Goal: Find contact information: Find contact information

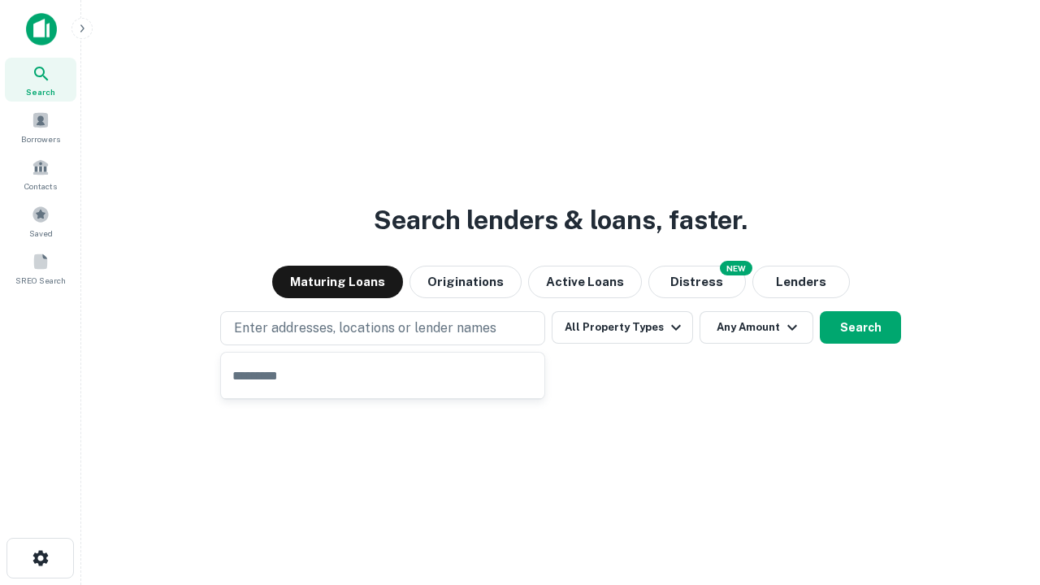
type input "**********"
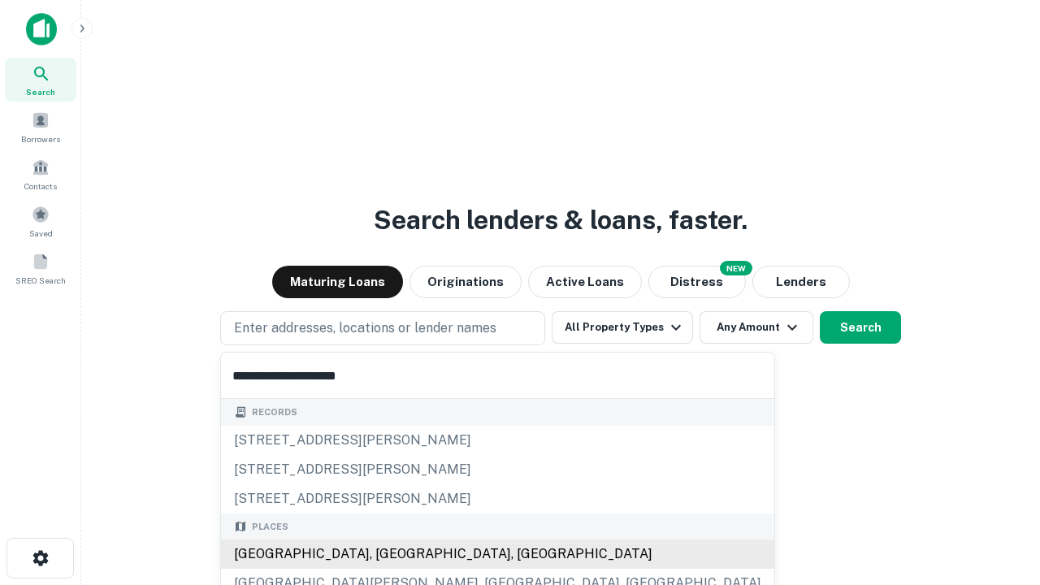
click at [388, 554] on div "Santa Monica, CA, USA" at bounding box center [497, 554] width 553 height 29
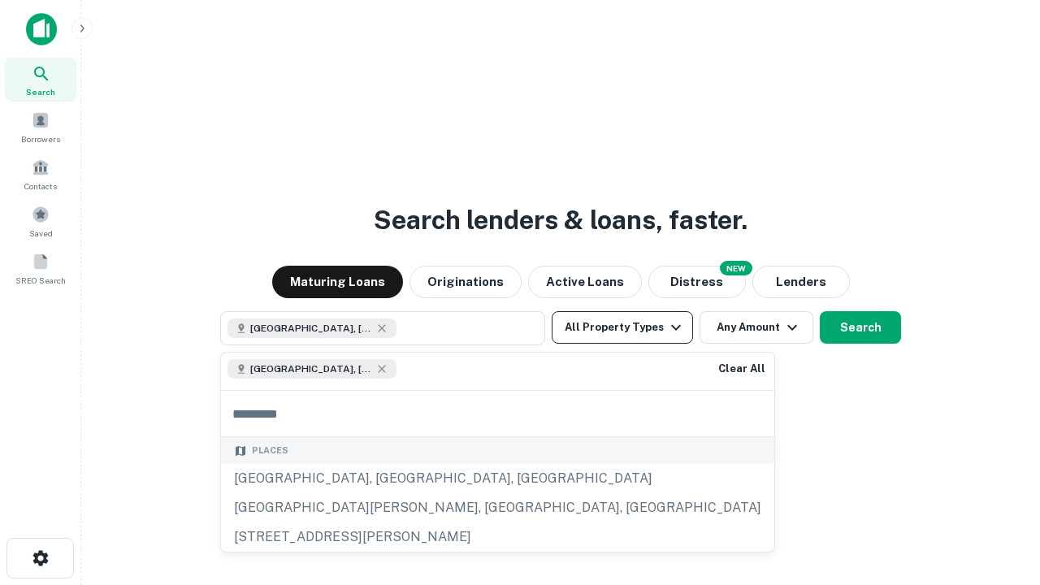
click at [622, 327] on button "All Property Types" at bounding box center [622, 327] width 141 height 33
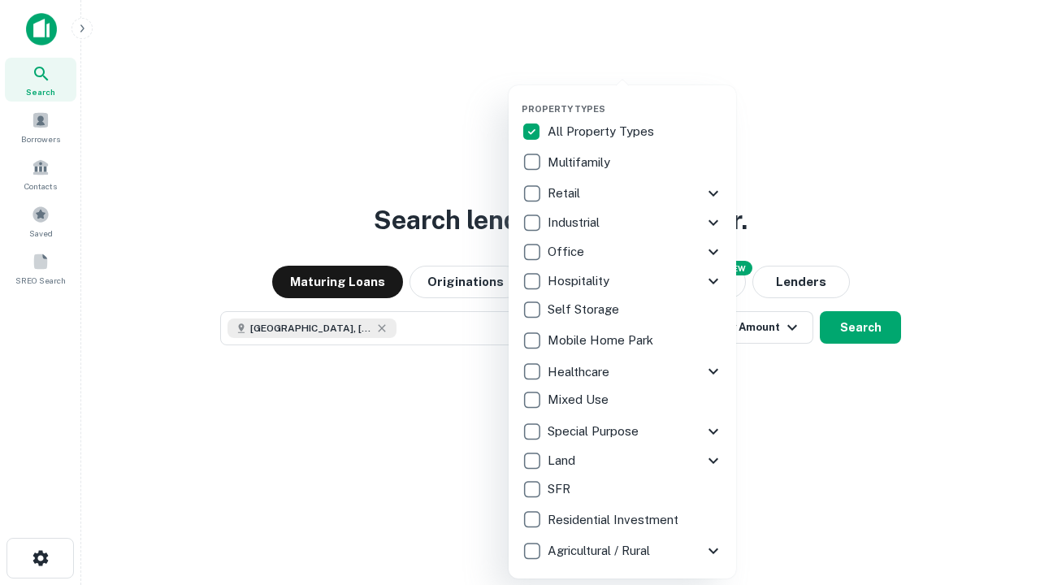
click at [635, 98] on button "button" at bounding box center [636, 98] width 228 height 1
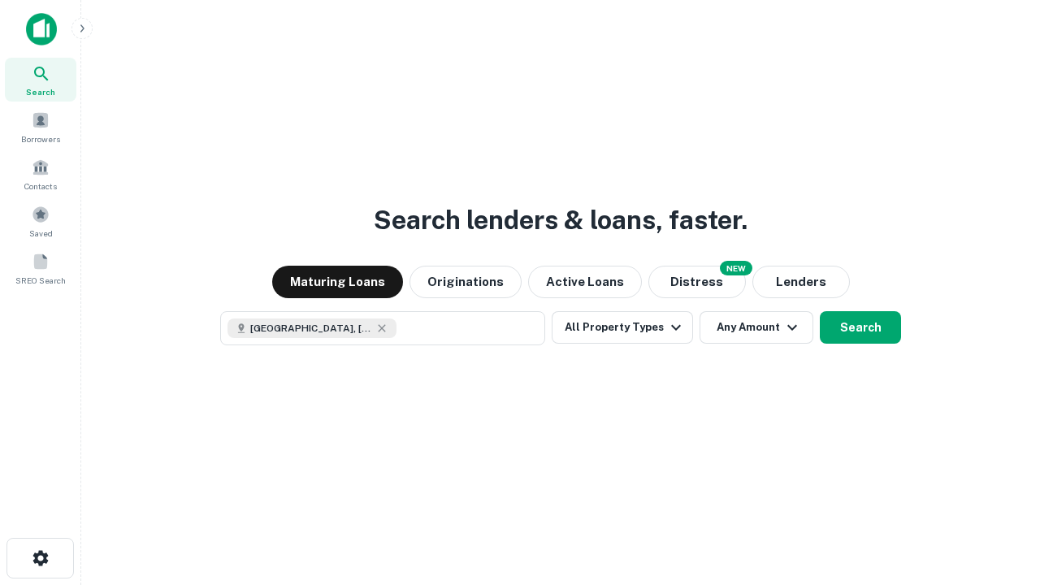
scroll to position [26, 0]
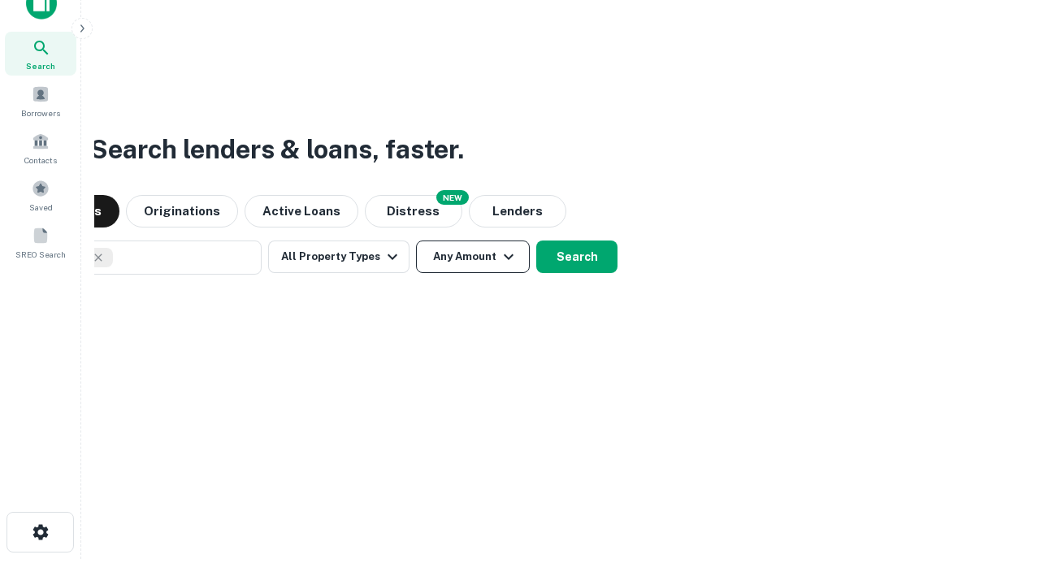
click at [416, 241] on button "Any Amount" at bounding box center [473, 257] width 114 height 33
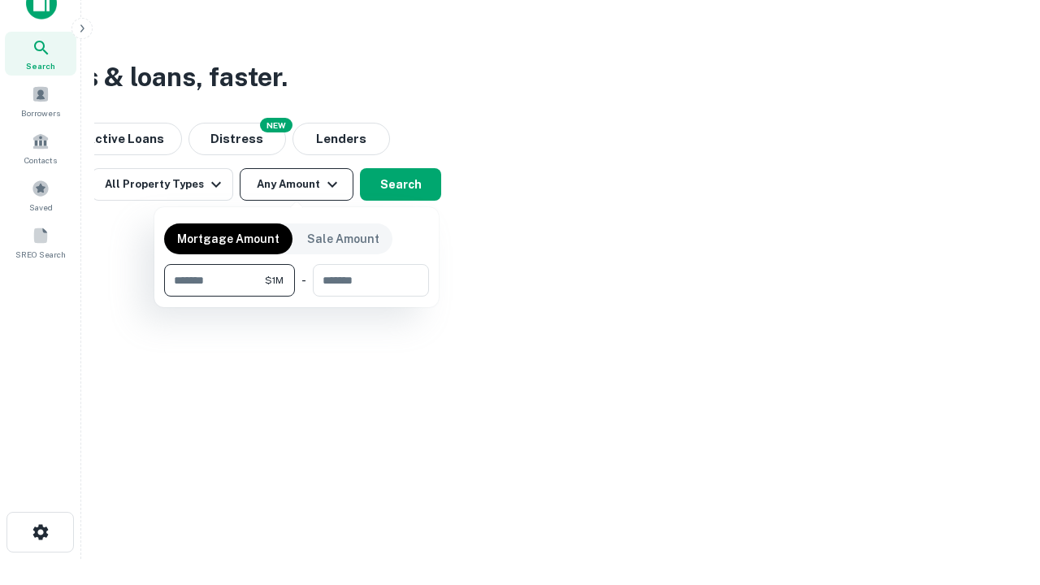
type input "*******"
click at [297, 297] on button "button" at bounding box center [296, 297] width 265 height 1
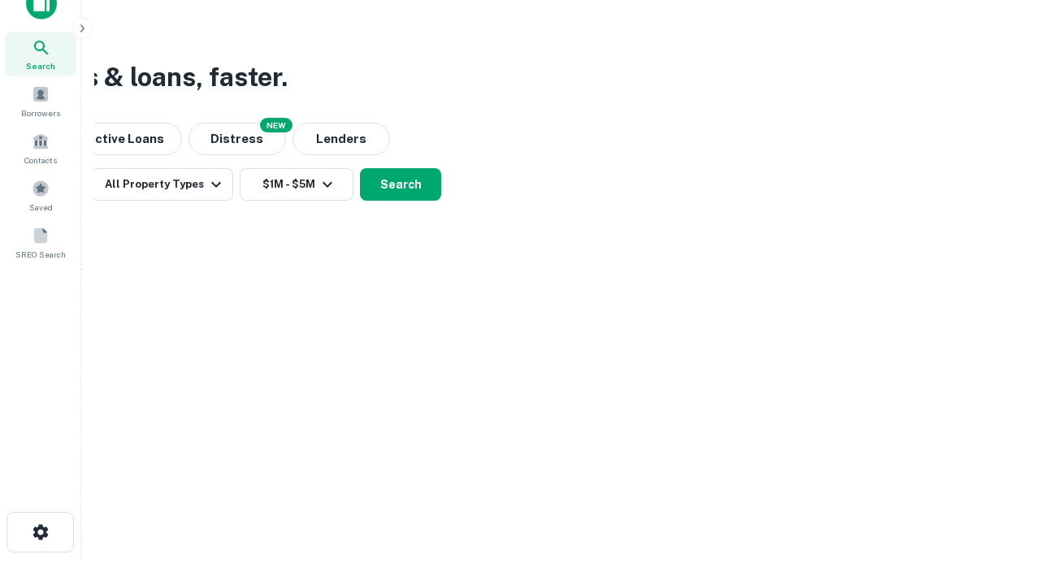
scroll to position [9, 300]
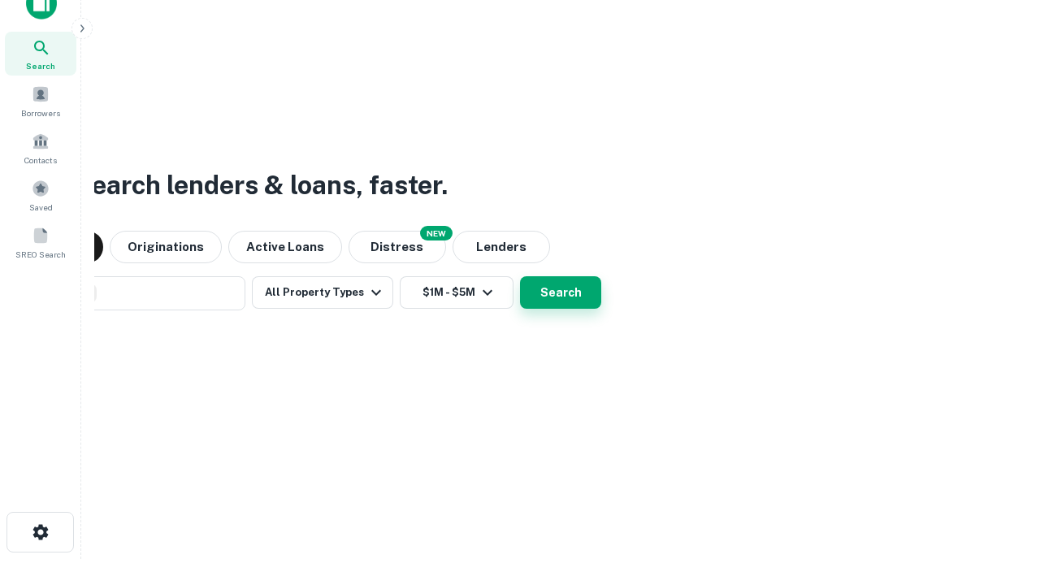
click at [561, 293] on button "Search" at bounding box center [560, 292] width 81 height 33
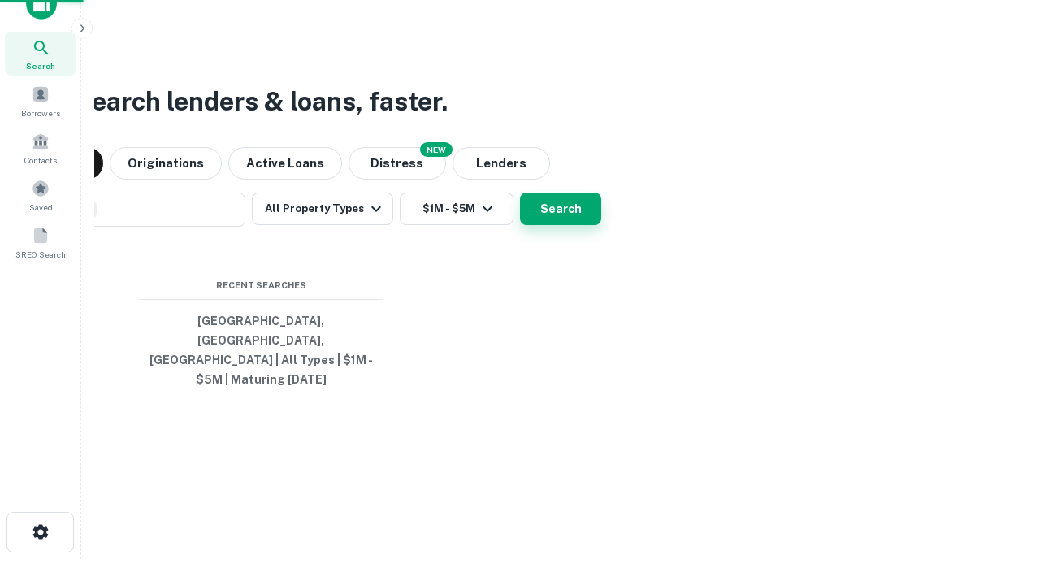
scroll to position [0, 300]
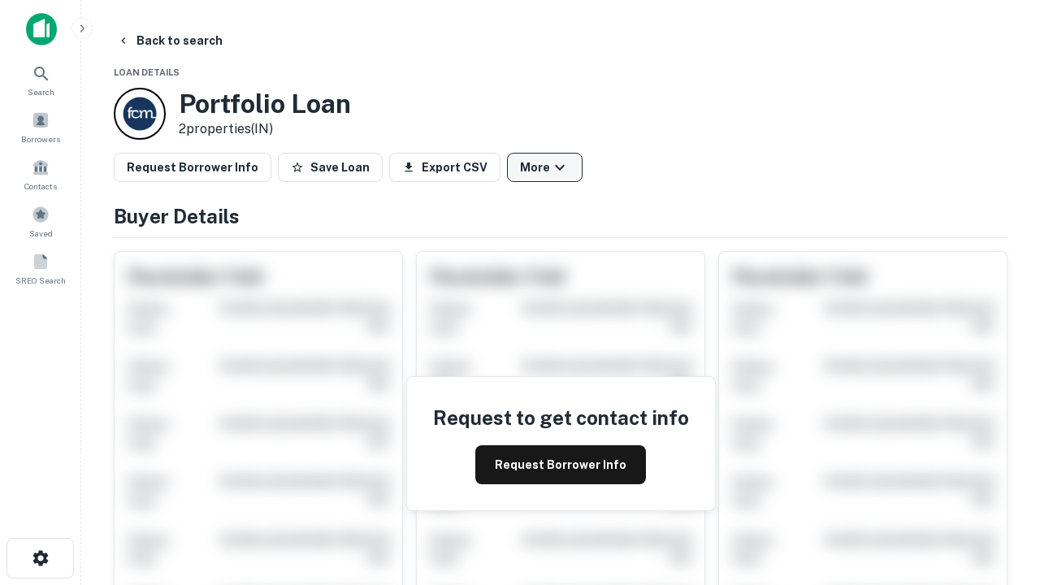
click at [544, 167] on button "More" at bounding box center [545, 167] width 76 height 29
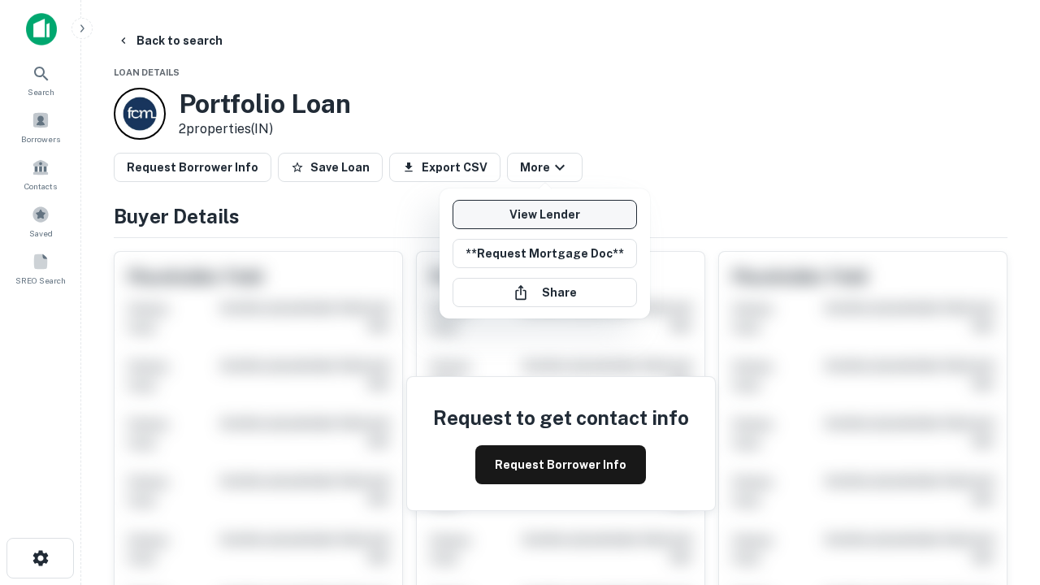
click at [544, 215] on link "View Lender" at bounding box center [545, 214] width 184 height 29
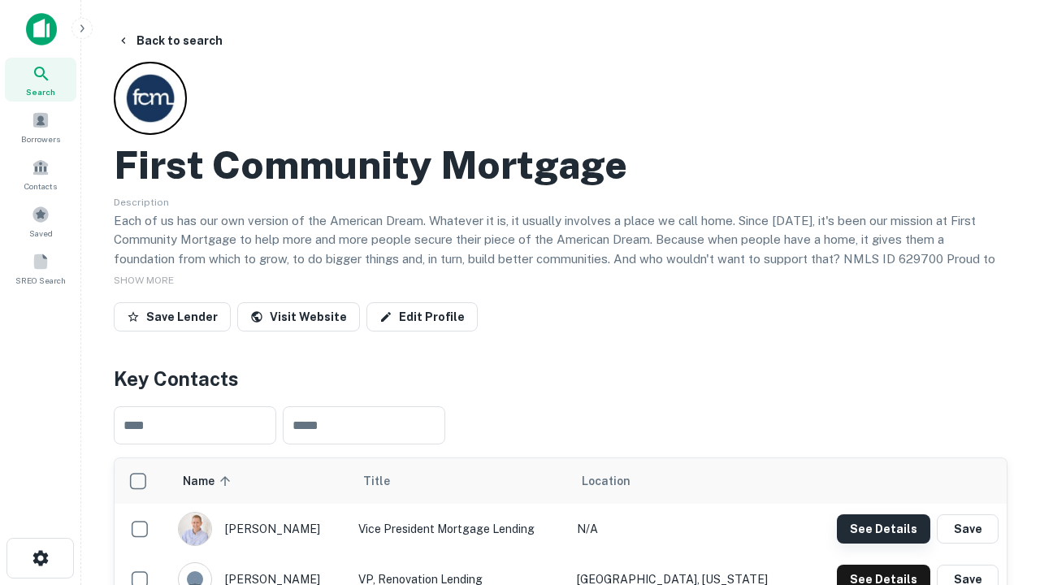
click at [883, 528] on button "See Details" at bounding box center [883, 528] width 93 height 29
click at [40, 558] on icon "button" at bounding box center [41, 558] width 20 height 20
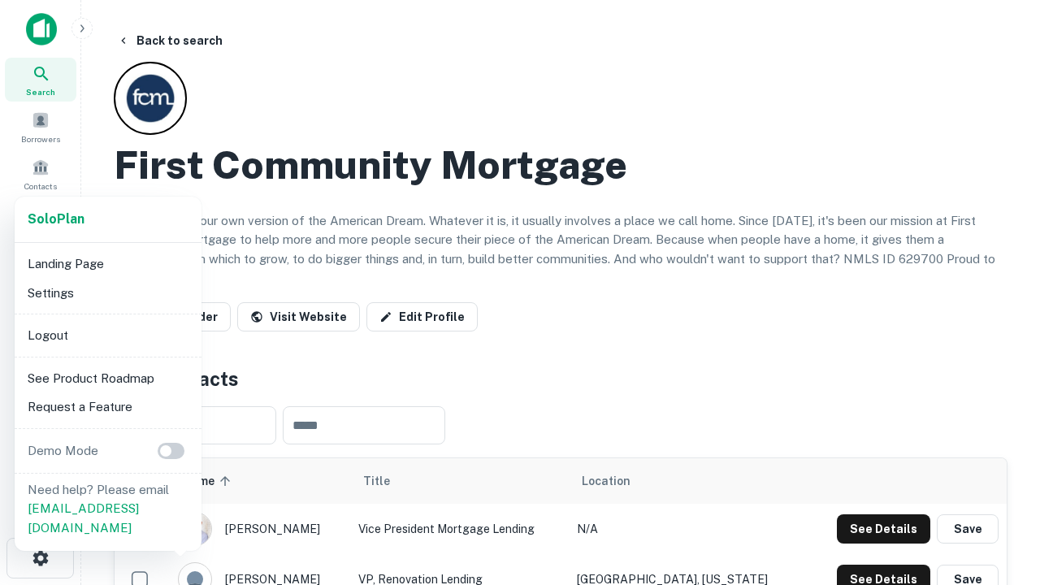
click at [107, 335] on li "Logout" at bounding box center [108, 335] width 174 height 29
